Goal: Find specific page/section: Find specific page/section

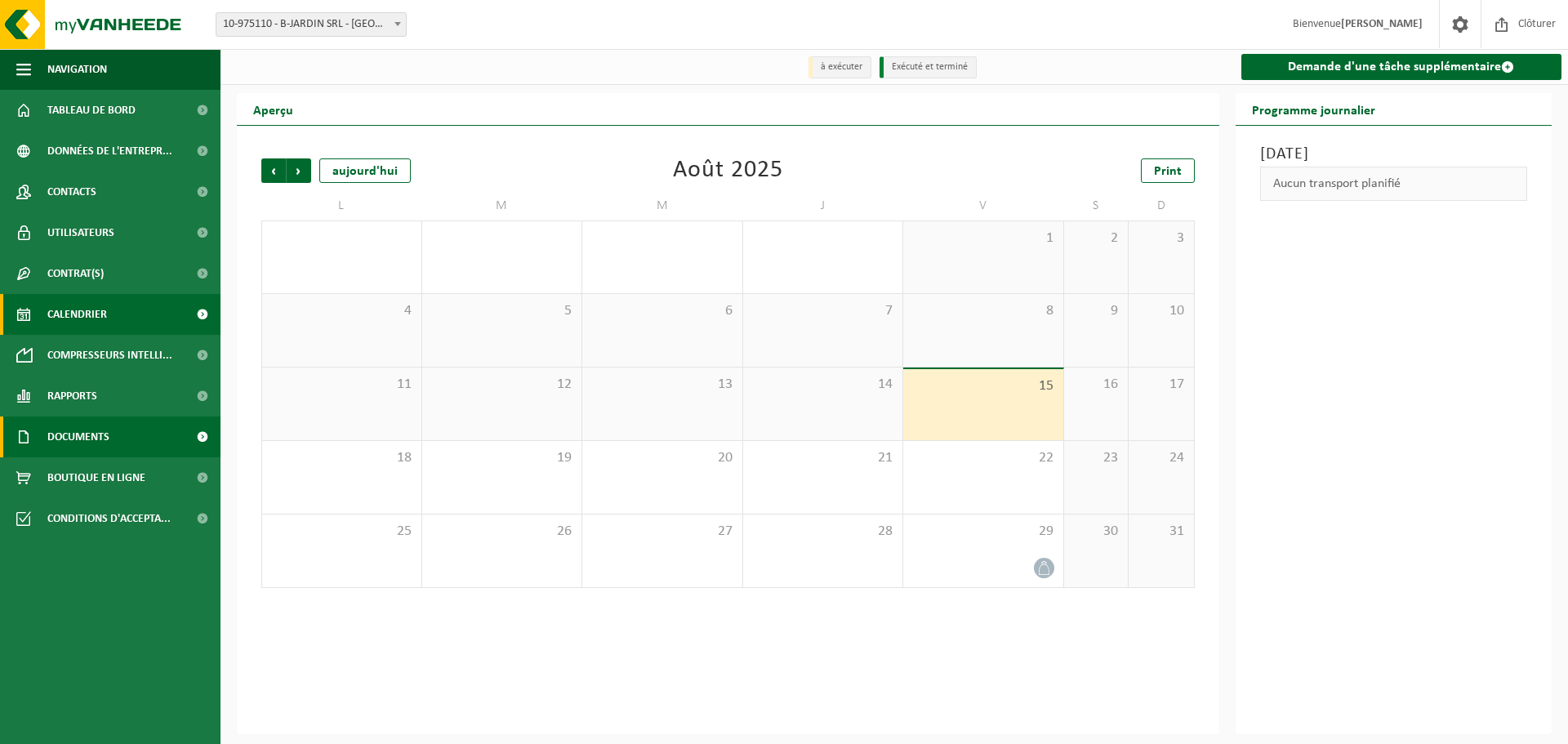
click at [107, 447] on span "Documents" at bounding box center [79, 436] width 62 height 41
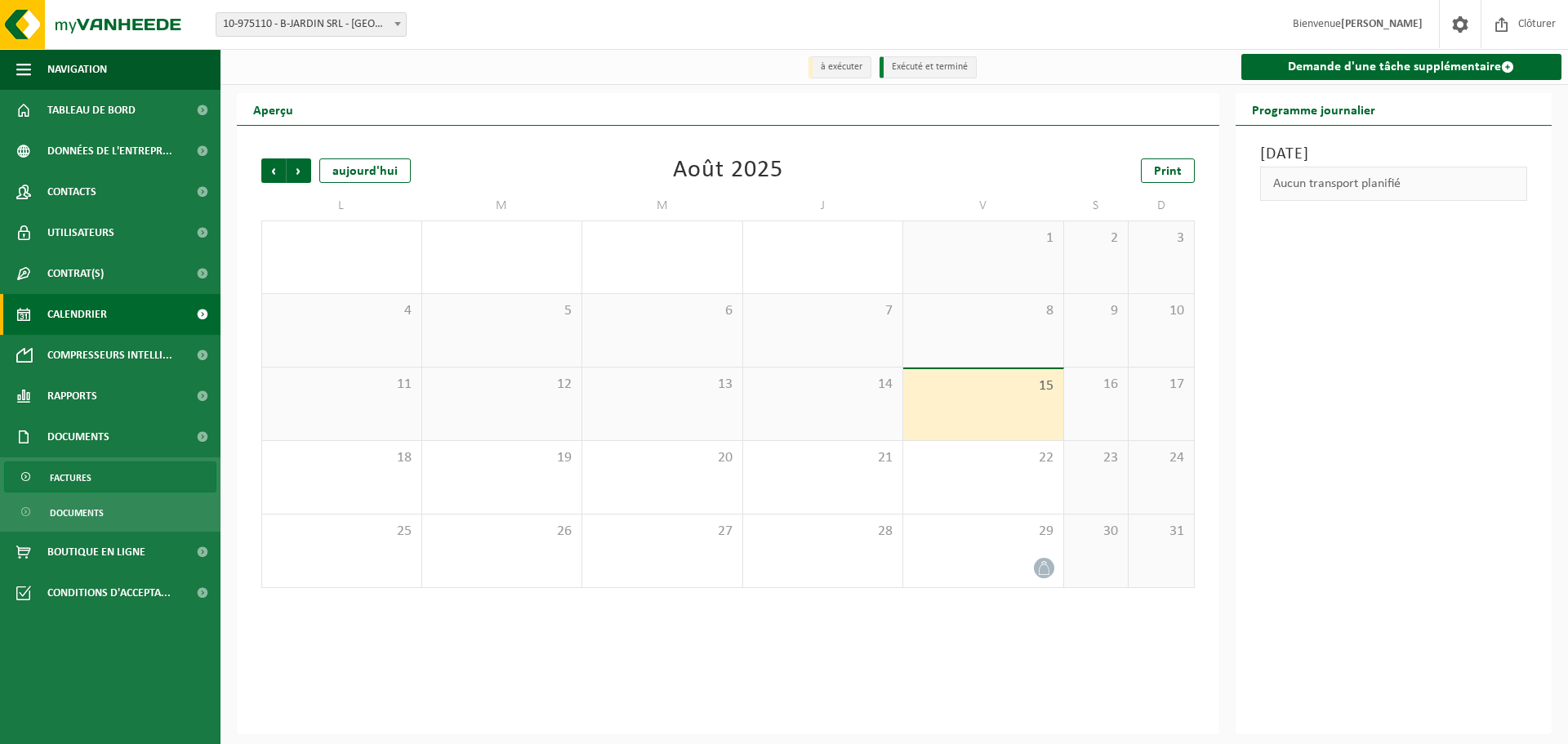
click at [104, 471] on link "Factures" at bounding box center [110, 476] width 212 height 31
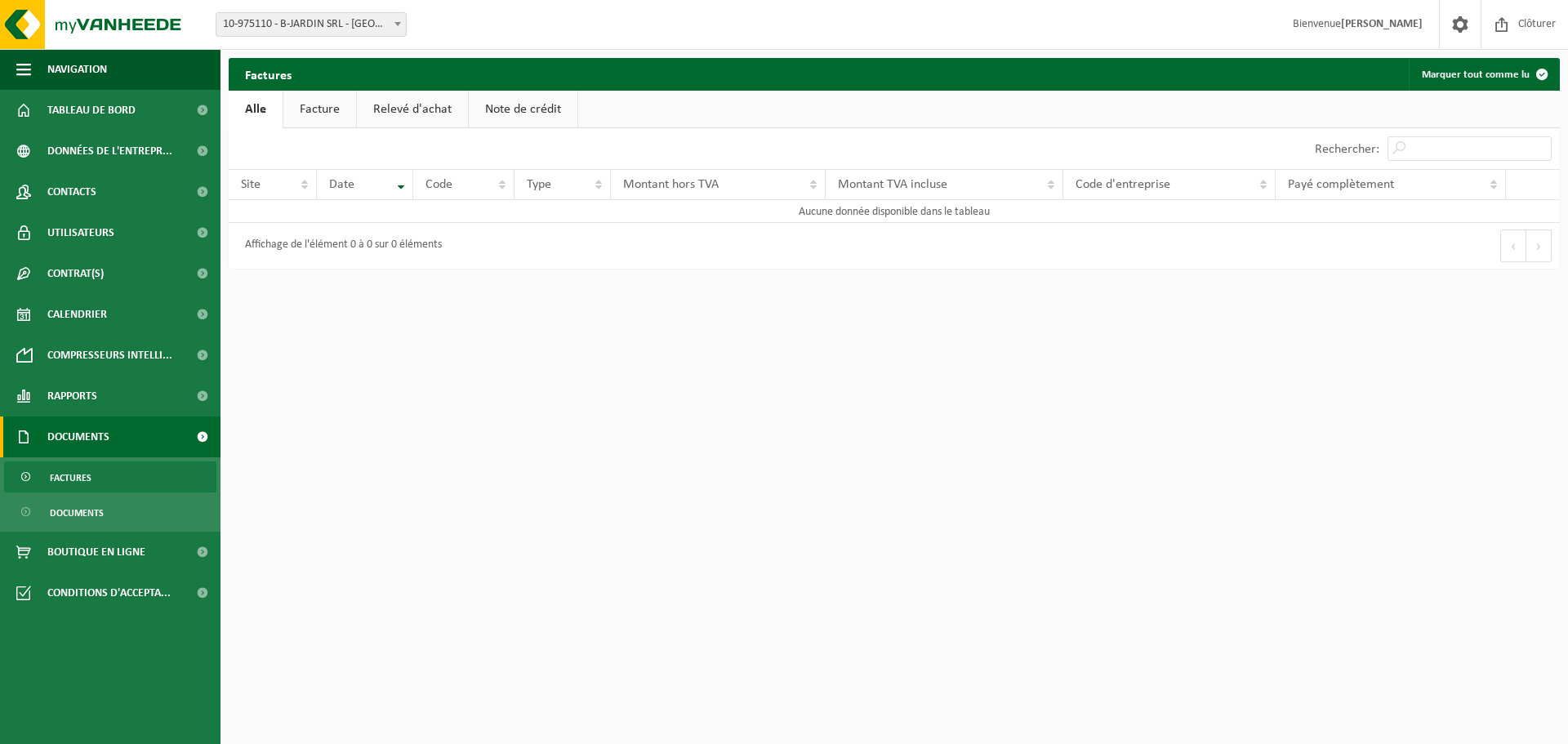
click at [327, 129] on div "Afficher 10 25 50 100 10 éléments" at bounding box center [561, 148] width 666 height 41
click at [316, 116] on link "Facture" at bounding box center [320, 110] width 73 height 38
click at [470, 125] on link "Note de crédit" at bounding box center [524, 110] width 109 height 38
click at [416, 123] on link "Relevé d'achat" at bounding box center [412, 110] width 112 height 38
click at [137, 508] on link "Documents" at bounding box center [110, 512] width 212 height 31
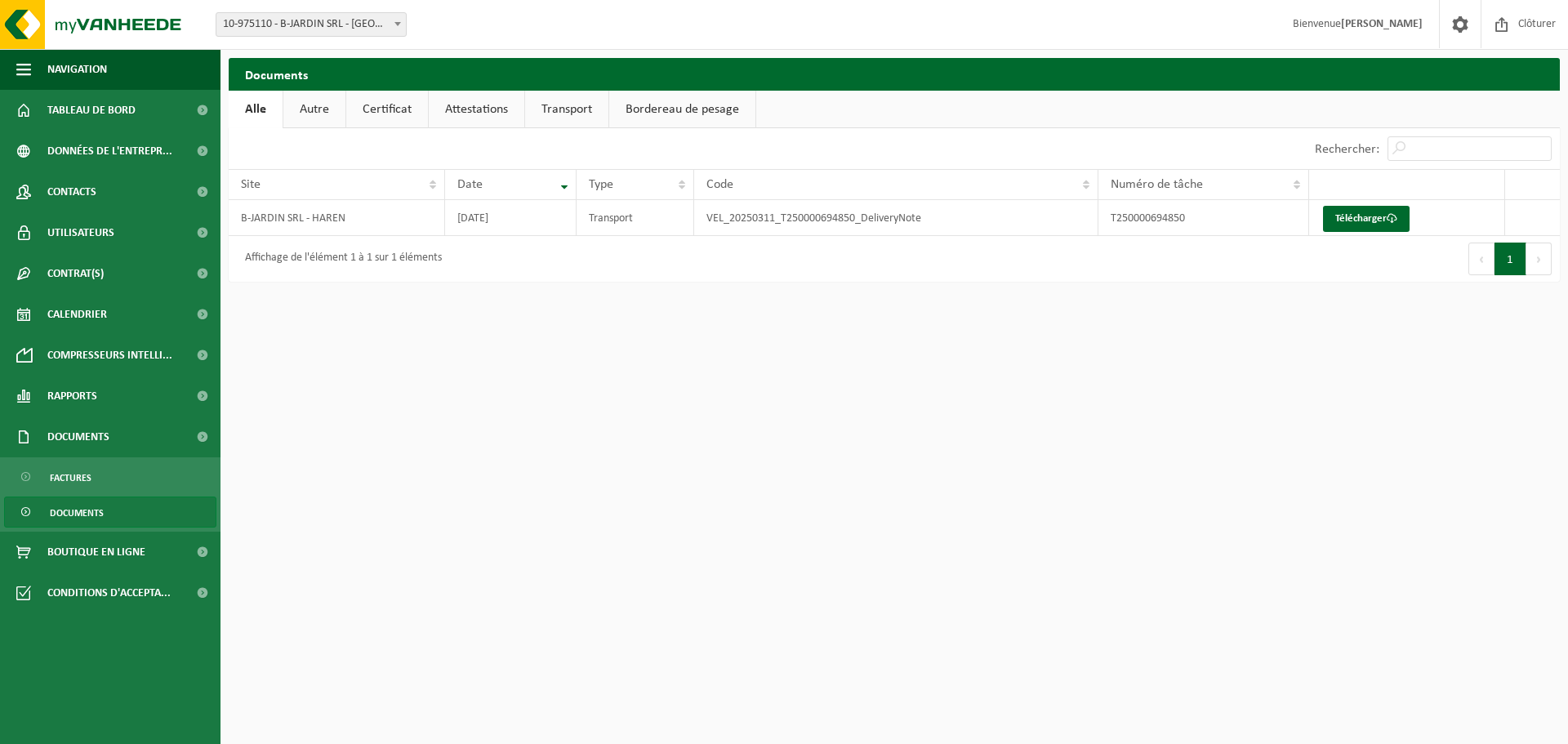
click at [304, 101] on link "Autre" at bounding box center [315, 110] width 62 height 38
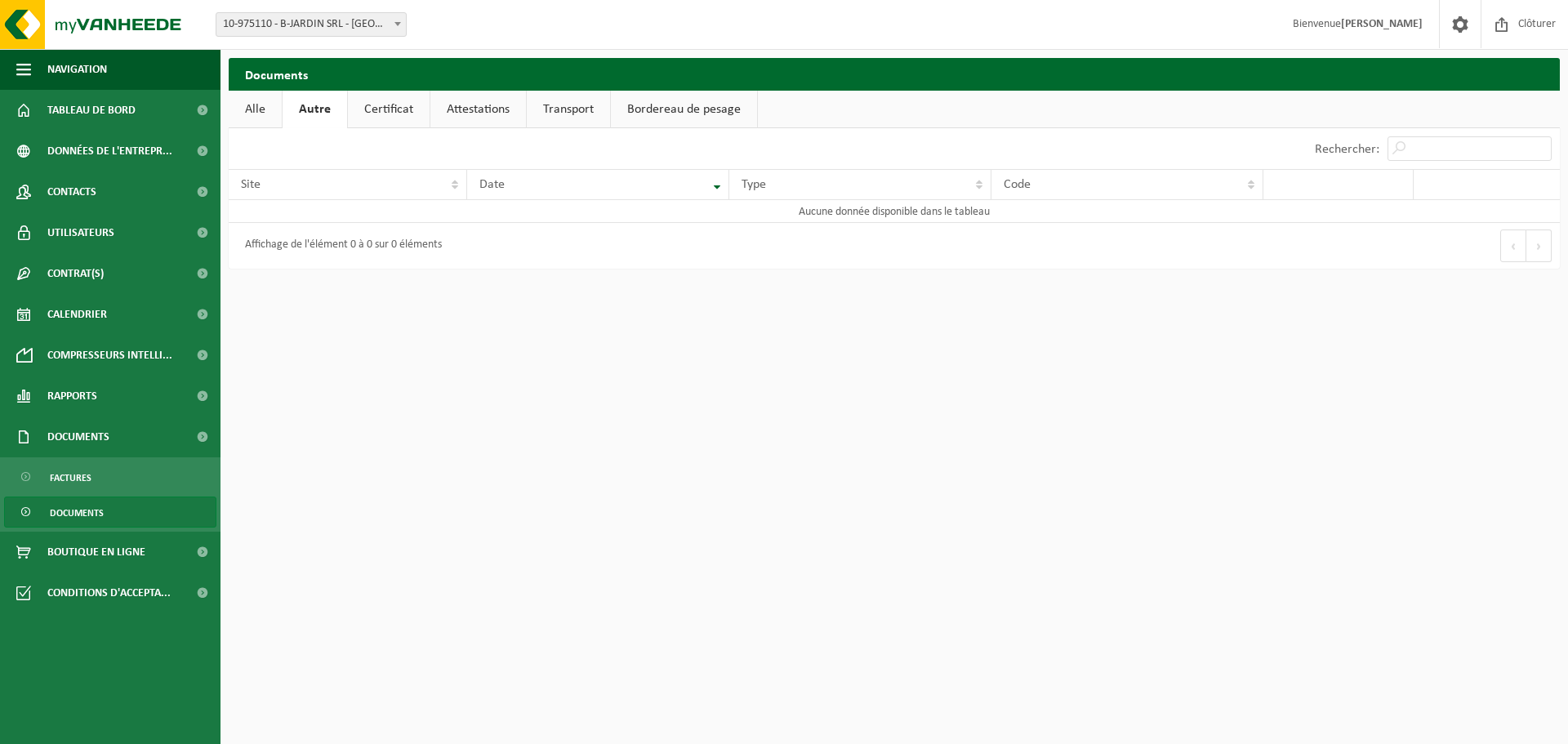
click at [369, 113] on link "Certificat" at bounding box center [388, 110] width 82 height 38
click at [466, 116] on link "Attestations" at bounding box center [477, 110] width 96 height 38
click at [1129, 579] on html "Site: 10-975110 - B-JARDIN SRL - HAREN 10-975110 - B-JARDIN SRL - [PERSON_NAME]…" at bounding box center [784, 372] width 1568 height 744
click at [95, 485] on link "Factures" at bounding box center [110, 476] width 212 height 31
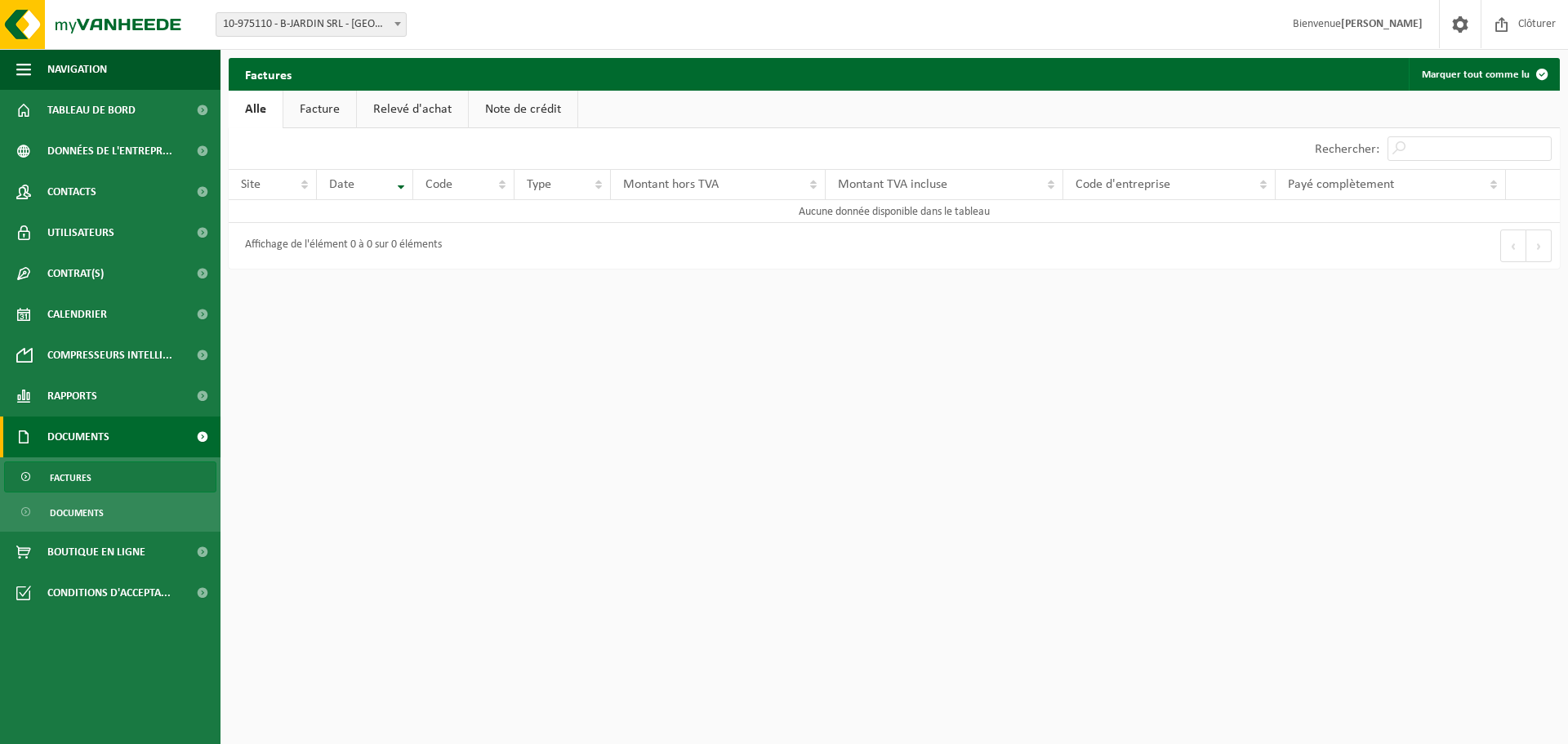
click at [333, 107] on link "Facture" at bounding box center [320, 110] width 73 height 38
